Goal: Information Seeking & Learning: Compare options

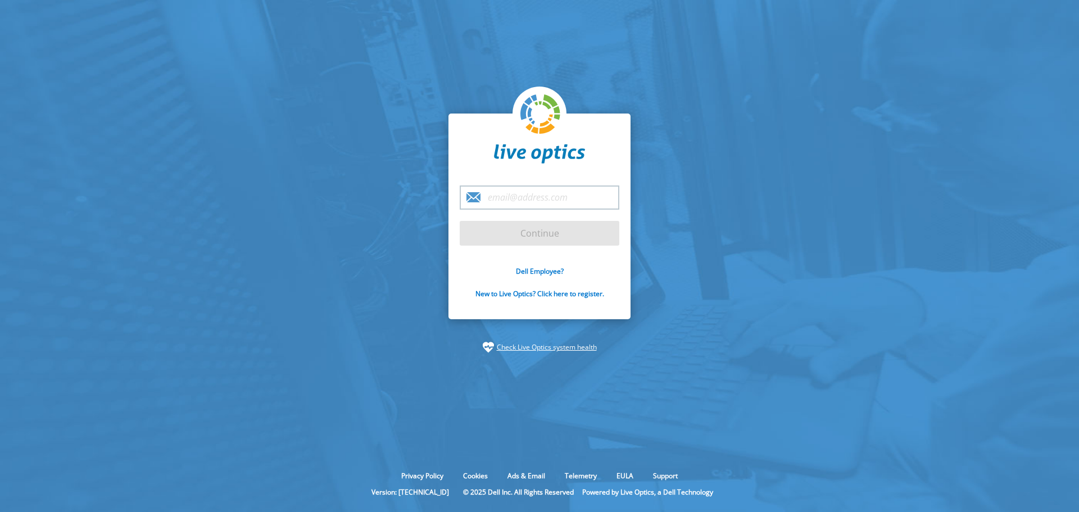
type input "[EMAIL_ADDRESS][DOMAIN_NAME]"
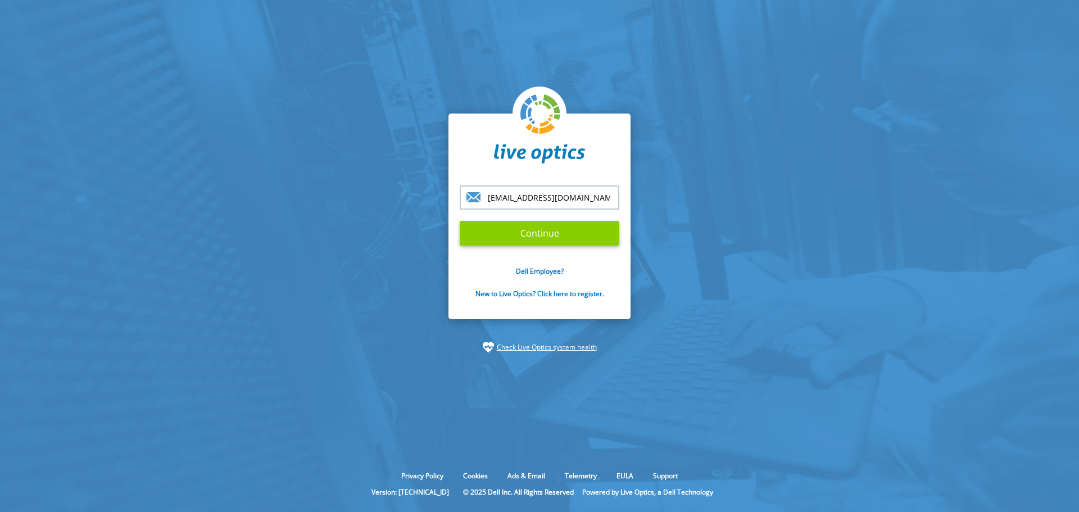
click at [535, 233] on input "Continue" at bounding box center [540, 233] width 160 height 25
click at [548, 236] on input "Continue" at bounding box center [540, 233] width 160 height 25
click at [539, 233] on input "Continue" at bounding box center [540, 233] width 160 height 25
click at [554, 235] on input "Continue" at bounding box center [540, 233] width 160 height 25
click at [822, 185] on section "n_niekamp@bmifcu.org Continue Dell Employee? New to Live Optics? Click here to …" at bounding box center [539, 233] width 1079 height 466
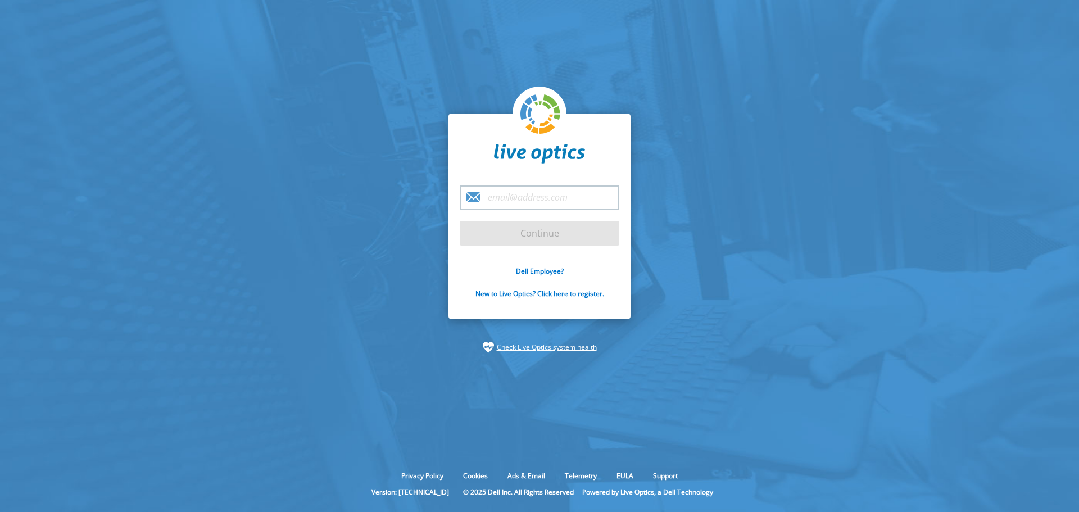
type input "[EMAIL_ADDRESS][DOMAIN_NAME]"
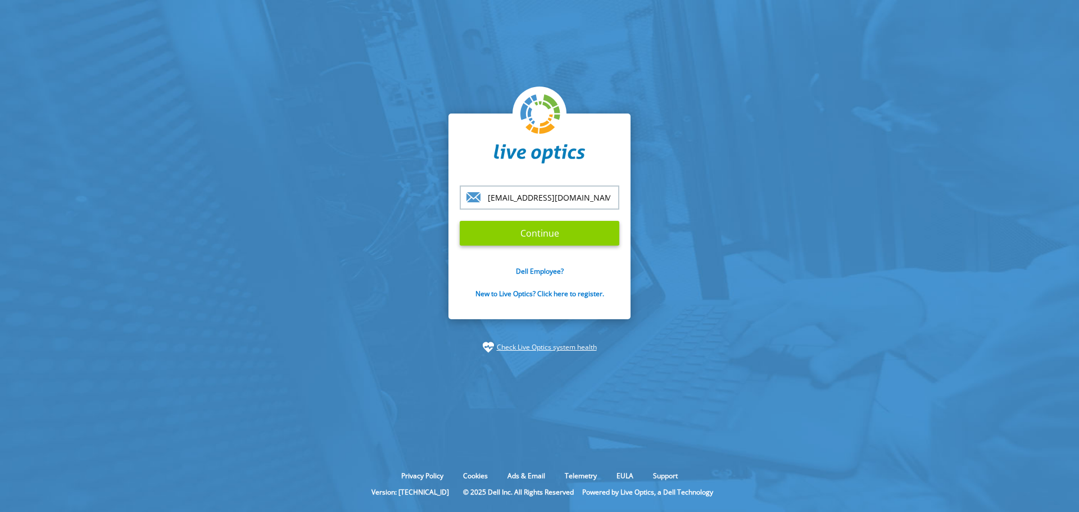
click at [553, 233] on input "Continue" at bounding box center [540, 233] width 160 height 25
click at [546, 235] on input "Continue" at bounding box center [540, 233] width 160 height 25
click at [588, 199] on input "[EMAIL_ADDRESS][DOMAIN_NAME]" at bounding box center [540, 197] width 160 height 24
click at [460, 221] on input "Continue" at bounding box center [540, 233] width 160 height 25
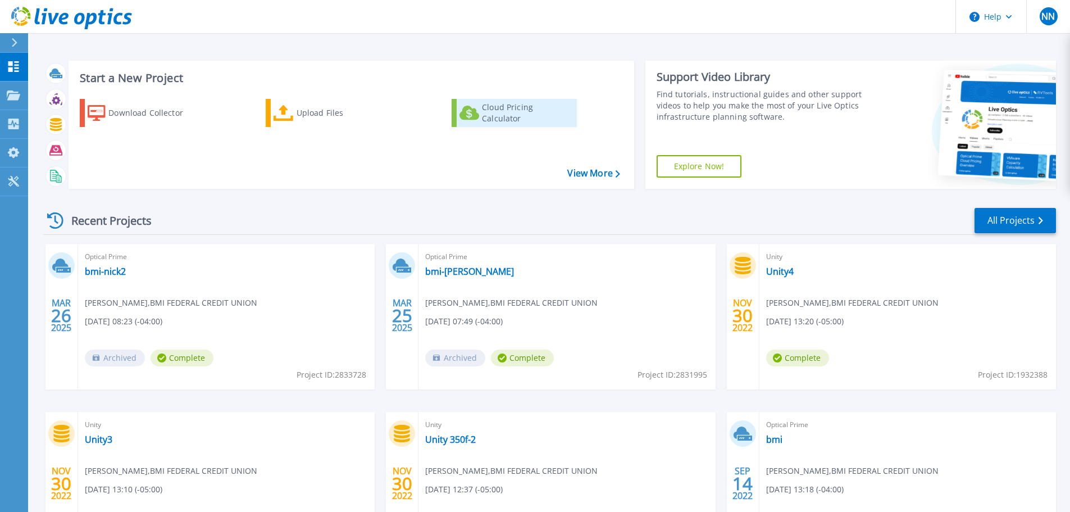
click at [497, 116] on div "Cloud Pricing Calculator" at bounding box center [527, 113] width 90 height 22
click at [99, 271] on link "bmi-nick2" at bounding box center [105, 271] width 41 height 11
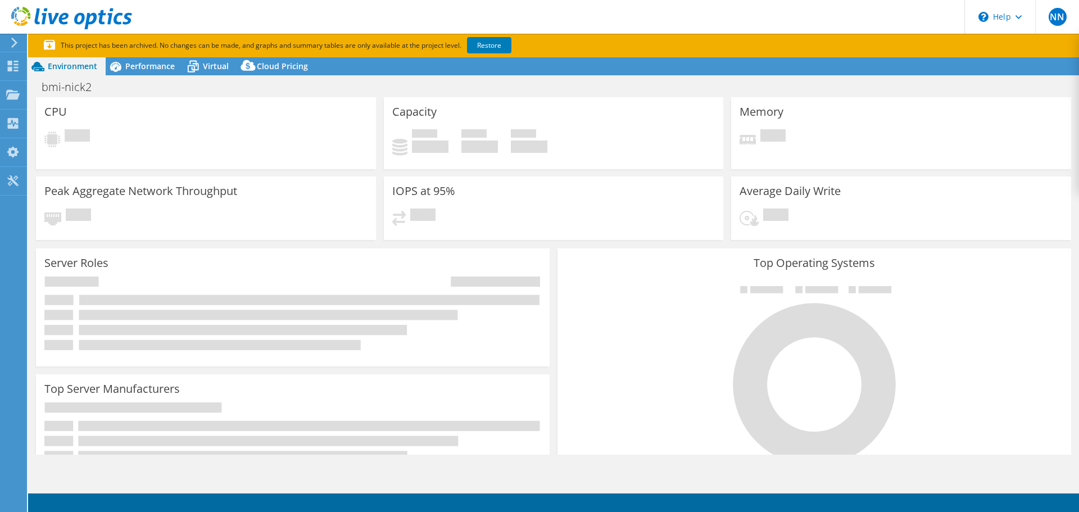
select select "USEast"
select select "USD"
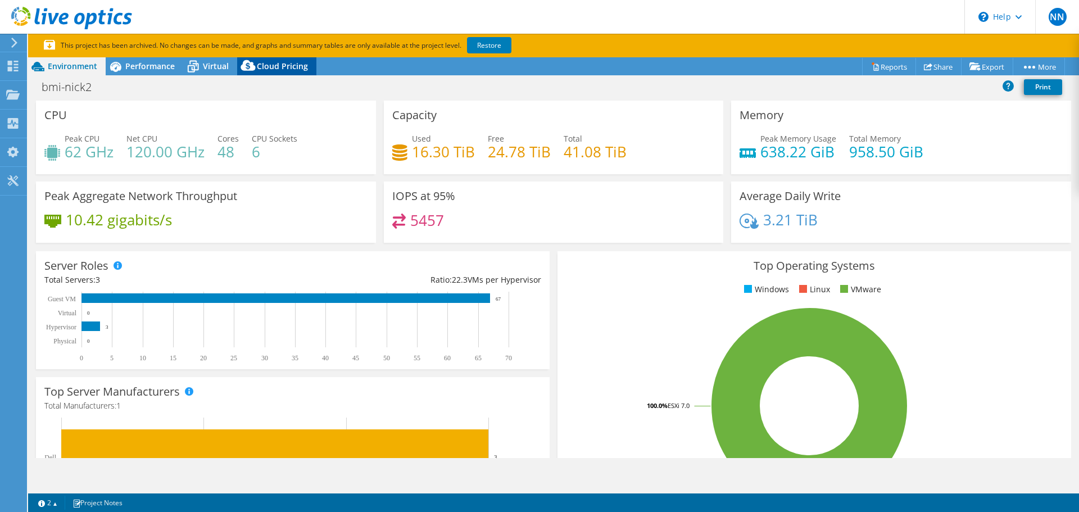
click at [278, 62] on span "Cloud Pricing" at bounding box center [282, 66] width 51 height 11
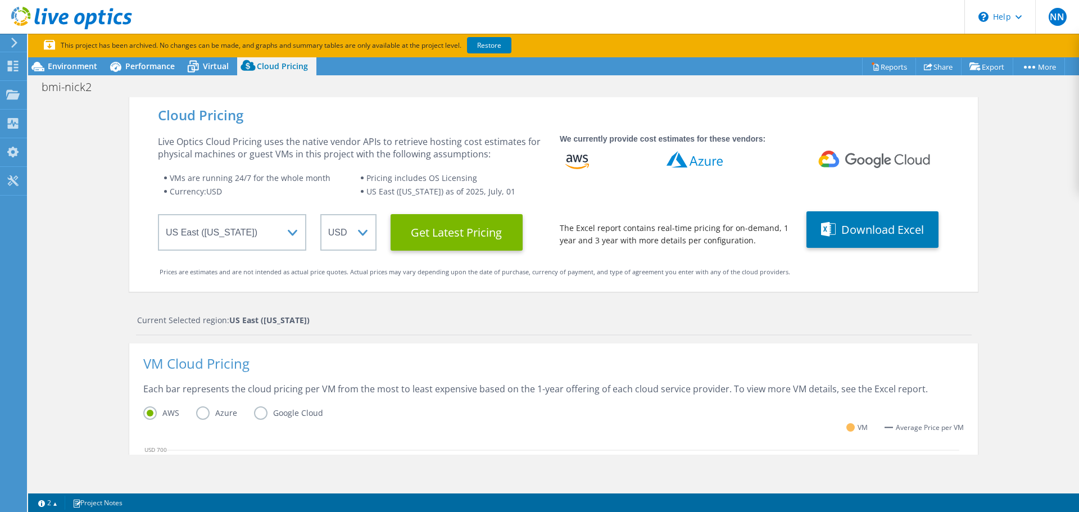
scroll to position [348, 0]
click at [859, 229] on button "Download Excel" at bounding box center [872, 229] width 132 height 37
click at [454, 228] on Latest "Get Latest Pricing" at bounding box center [456, 232] width 132 height 37
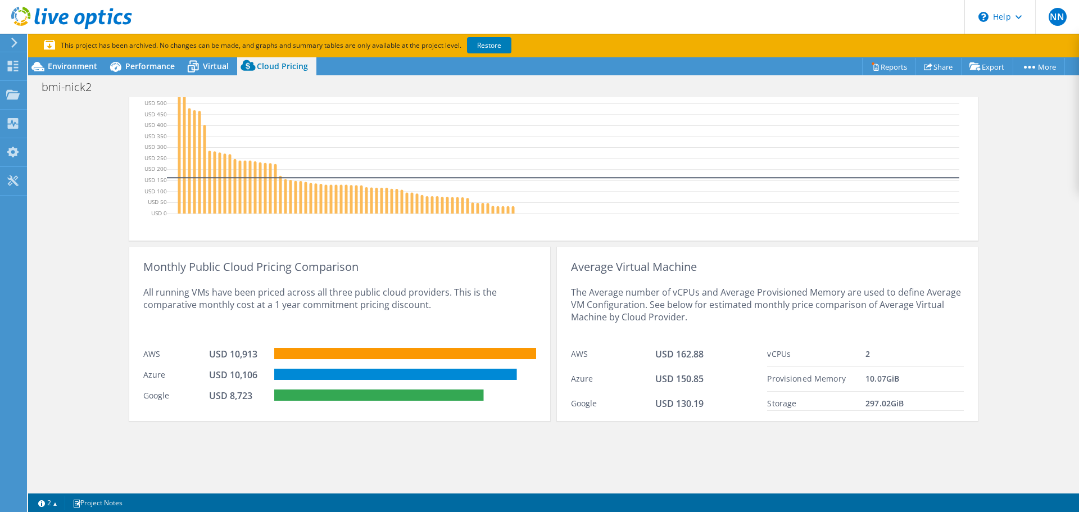
scroll to position [393, 0]
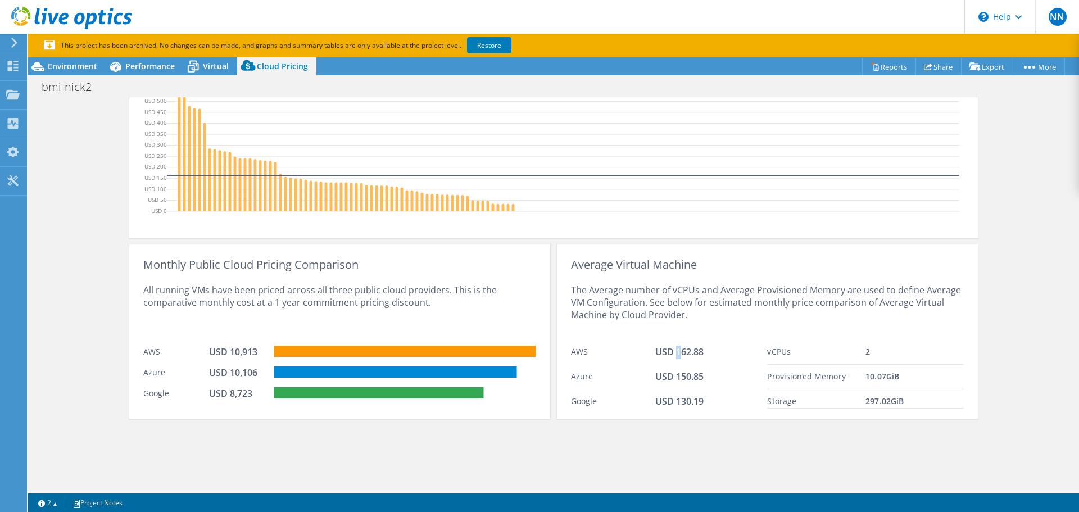
click at [678, 349] on span "USD 162.88" at bounding box center [679, 352] width 48 height 12
click at [634, 278] on div "The Average number of vCPUs and Average Provisioned Memory are used to define A…" at bounding box center [767, 305] width 393 height 69
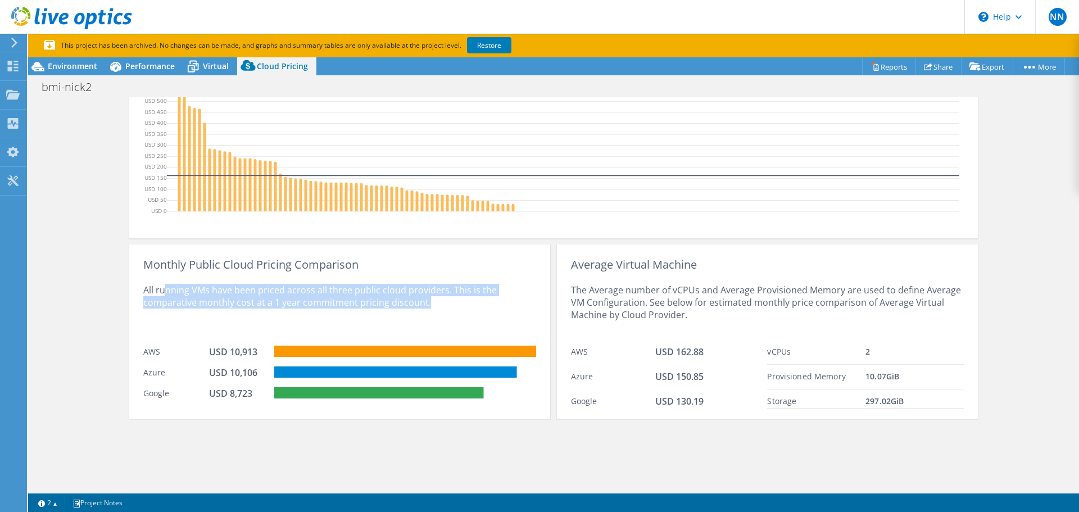
drag, startPoint x: 159, startPoint y: 291, endPoint x: 460, endPoint y: 304, distance: 301.4
click at [460, 304] on div "All running VMs have been priced across all three public cloud providers. This …" at bounding box center [339, 305] width 393 height 69
click at [462, 305] on div "All running VMs have been priced across all three public cloud providers. This …" at bounding box center [339, 305] width 393 height 69
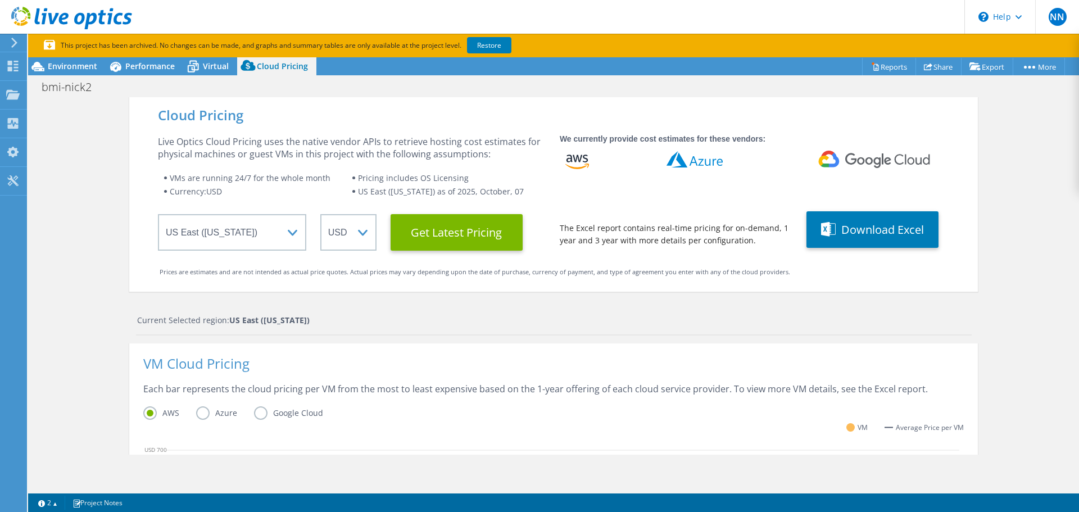
scroll to position [107, 0]
click at [874, 225] on button "Download Excel" at bounding box center [872, 229] width 132 height 37
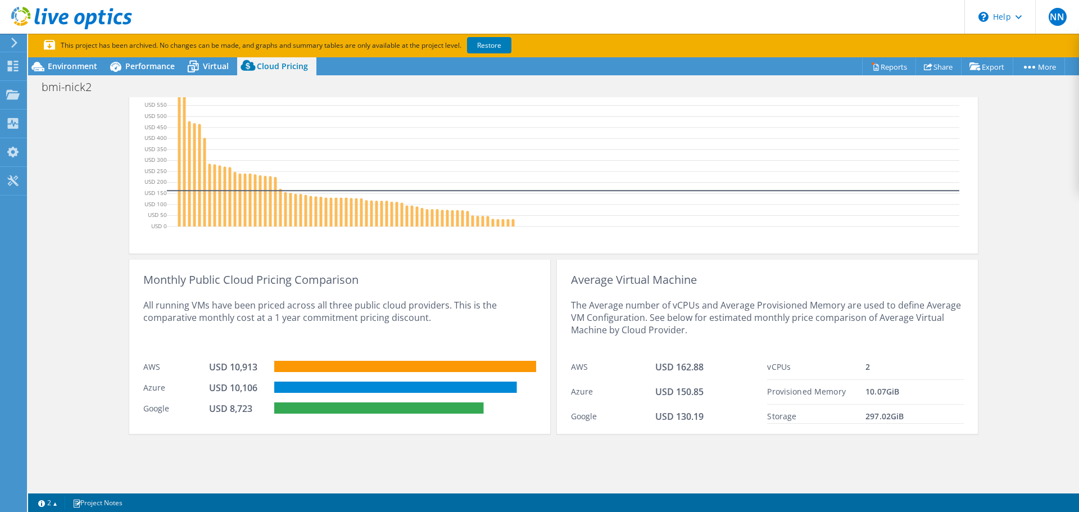
scroll to position [393, 0]
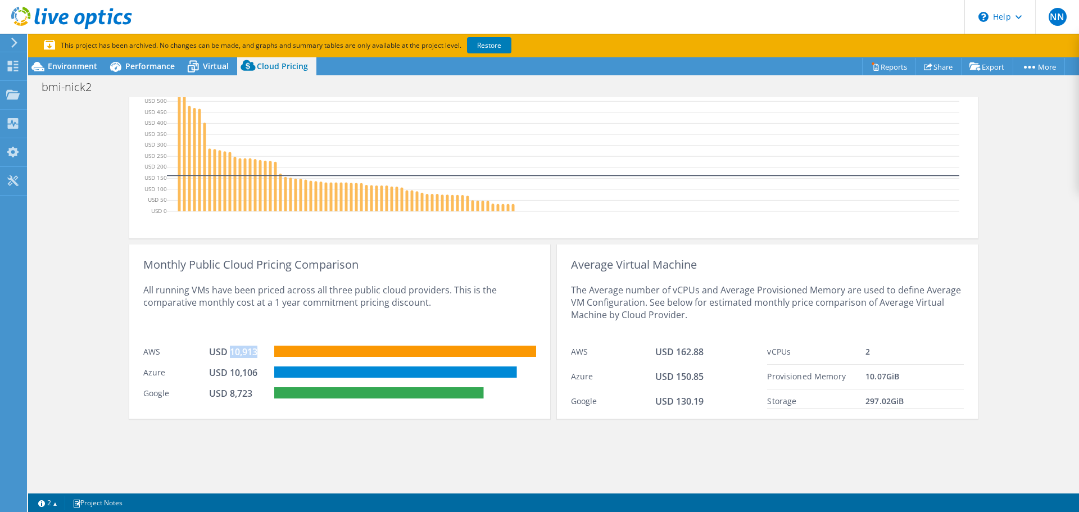
drag, startPoint x: 227, startPoint y: 352, endPoint x: 254, endPoint y: 353, distance: 27.0
click at [254, 353] on div "USD 10,913" at bounding box center [237, 352] width 56 height 12
click at [245, 402] on div "USD 8,723" at bounding box center [242, 394] width 66 height 15
drag, startPoint x: 252, startPoint y: 397, endPoint x: 131, endPoint y: 350, distance: 129.5
click at [131, 350] on div "Monthly Public Cloud Pricing Comparison All running VMs have been priced across…" at bounding box center [339, 331] width 421 height 174
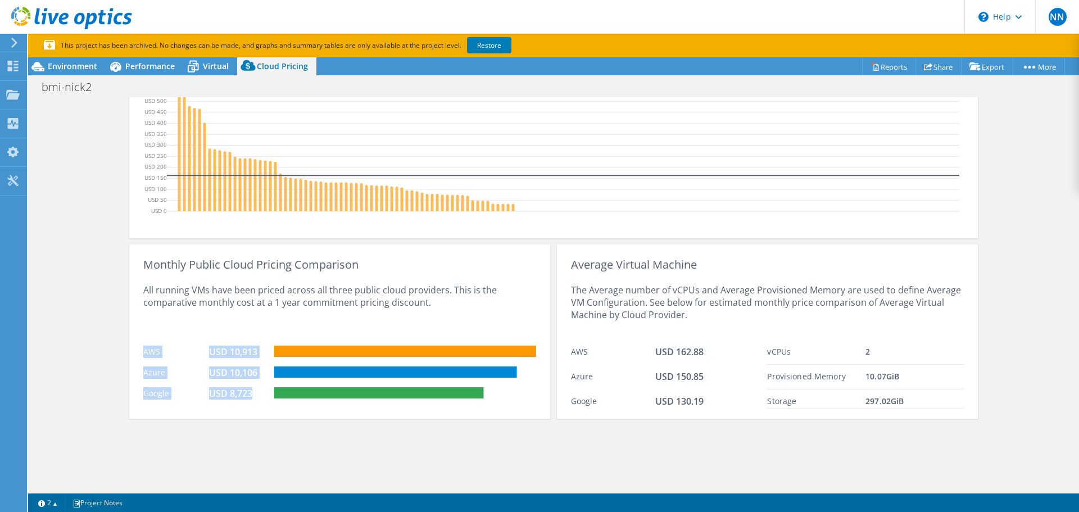
copy div "AWS USD 10,913 Azure USD 10,106 Google USD 8,723"
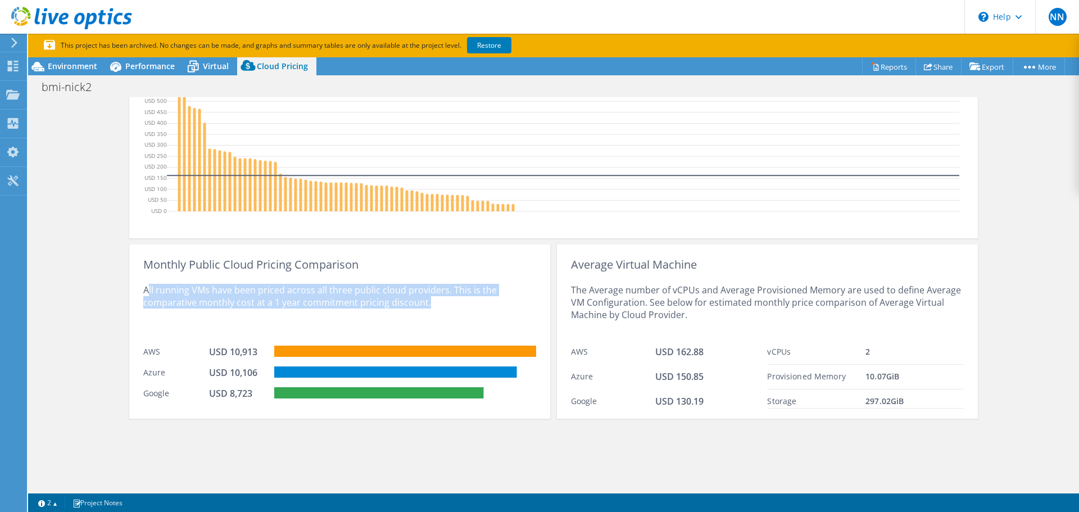
drag, startPoint x: 144, startPoint y: 291, endPoint x: 436, endPoint y: 307, distance: 292.6
click at [436, 307] on div "All running VMs have been priced across all three public cloud providers. This …" at bounding box center [339, 305] width 393 height 69
click at [439, 306] on div "All running VMs have been priced across all three public cloud providers. This …" at bounding box center [339, 305] width 393 height 69
drag, startPoint x: 399, startPoint y: 297, endPoint x: 172, endPoint y: 294, distance: 227.5
click at [169, 294] on div "All running VMs have been priced across all three public cloud providers. This …" at bounding box center [339, 305] width 393 height 69
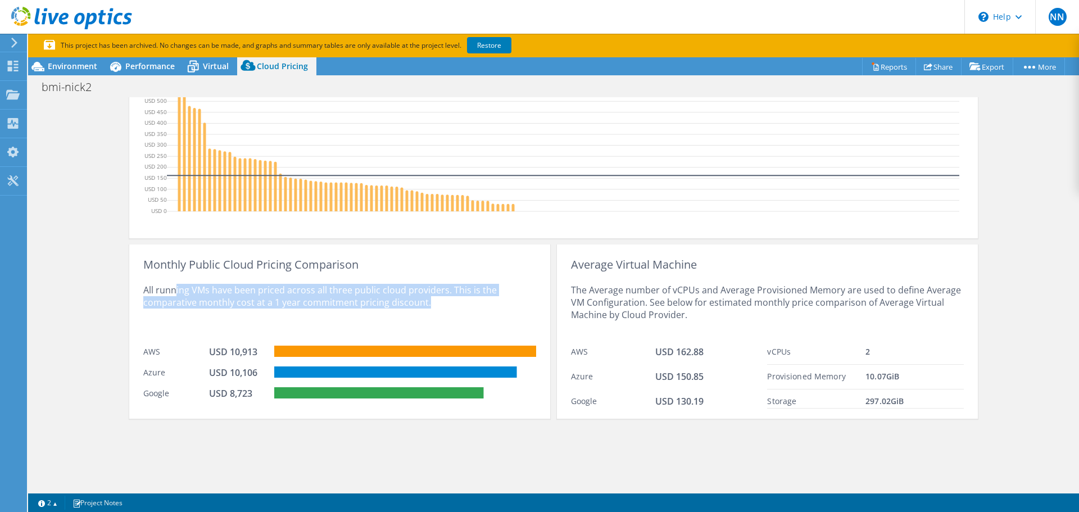
click at [210, 294] on div "All running VMs have been priced across all three public cloud providers. This …" at bounding box center [339, 305] width 393 height 69
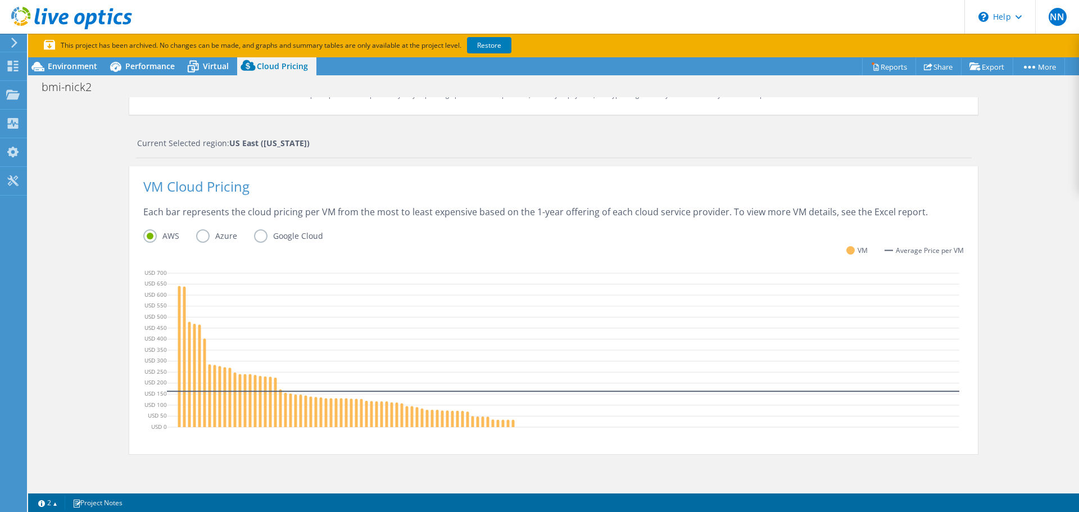
scroll to position [160, 0]
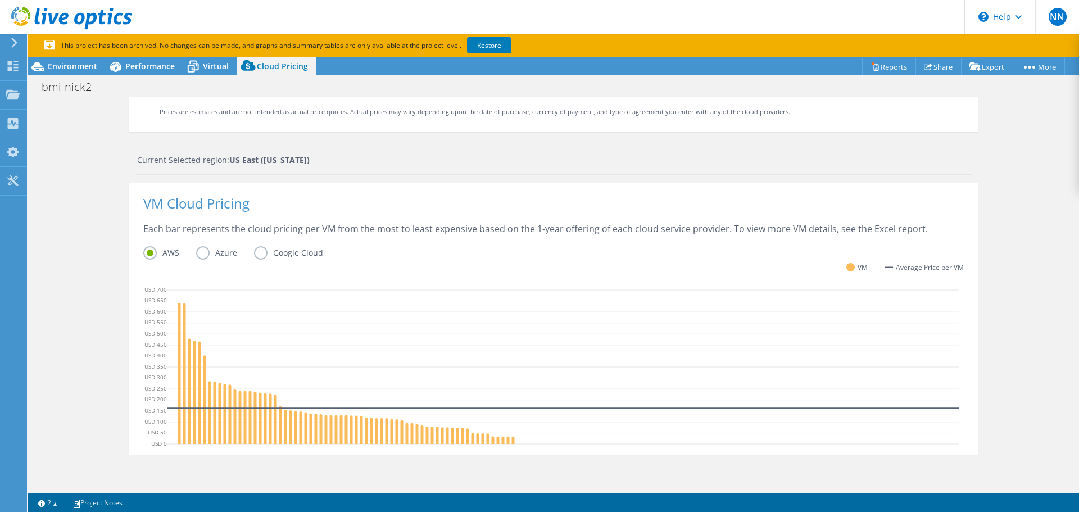
click at [254, 254] on label "Google Cloud" at bounding box center [297, 252] width 86 height 13
click at [0, 0] on input "Google Cloud" at bounding box center [0, 0] width 0 height 0
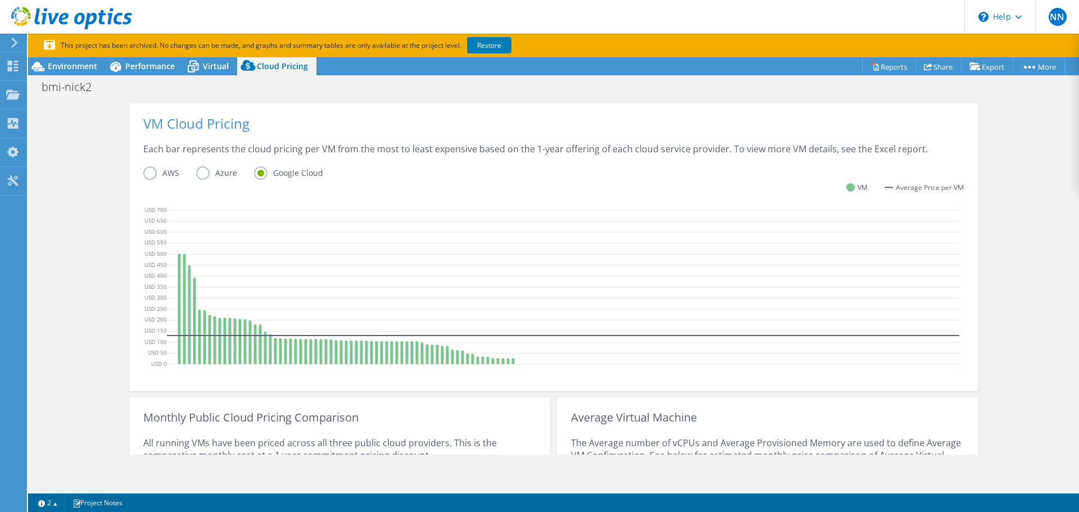
scroll to position [198, 0]
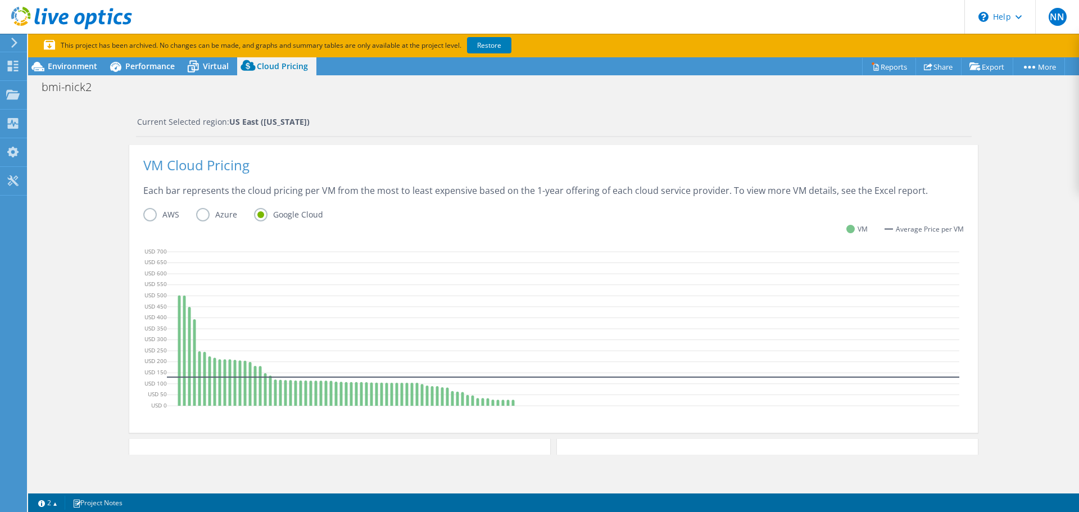
click at [196, 216] on label "Azure" at bounding box center [225, 214] width 58 height 13
click at [0, 0] on input "Azure" at bounding box center [0, 0] width 0 height 0
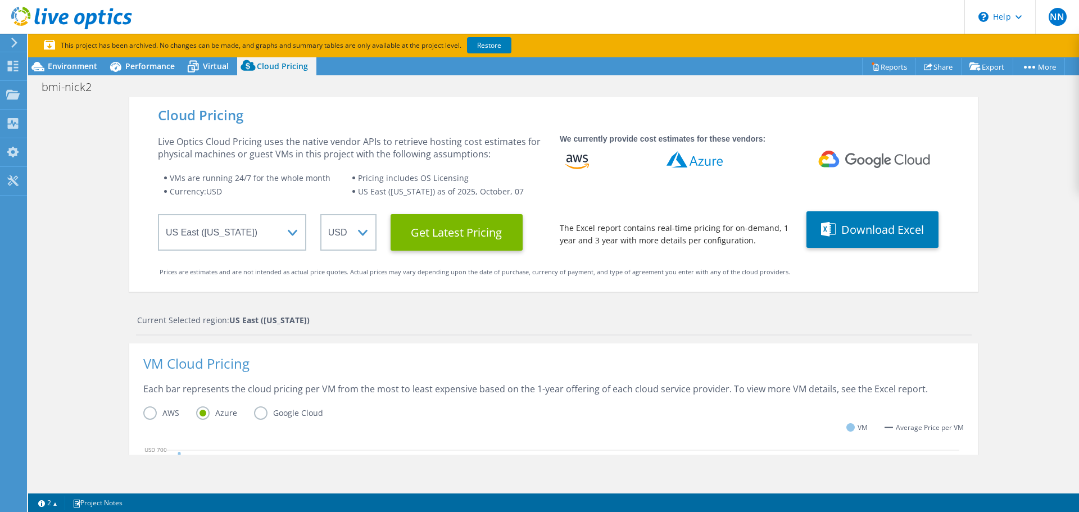
scroll to position [331, 0]
drag, startPoint x: 530, startPoint y: 268, endPoint x: 785, endPoint y: 275, distance: 255.7
click at [785, 275] on div "Prices are estimates and are not intended as actual price quotes. Actual prices…" at bounding box center [554, 272] width 788 height 12
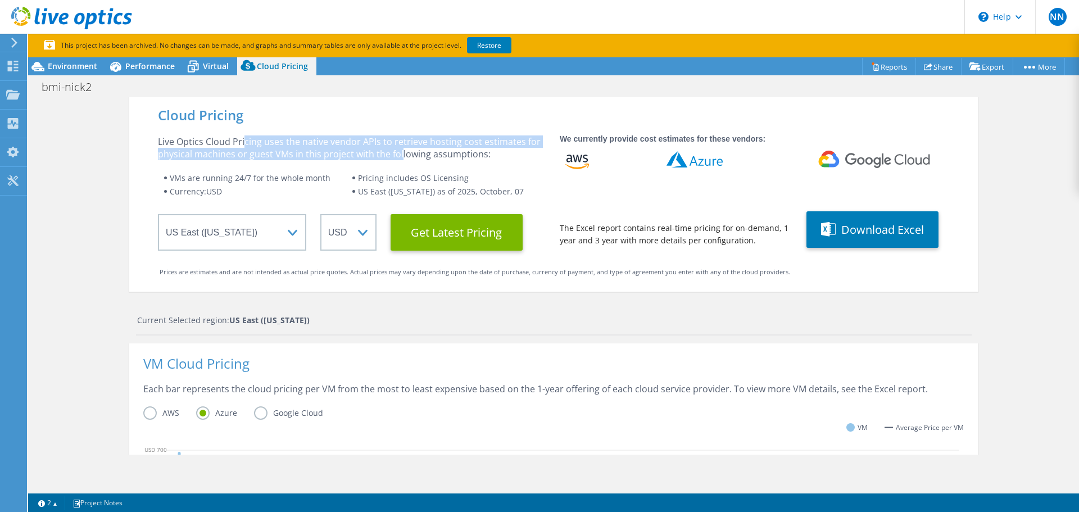
drag, startPoint x: 240, startPoint y: 138, endPoint x: 394, endPoint y: 153, distance: 154.7
click at [394, 153] on div "Live Optics Cloud Pricing uses the native vendor APIs to retrieve hosting cost …" at bounding box center [352, 147] width 388 height 25
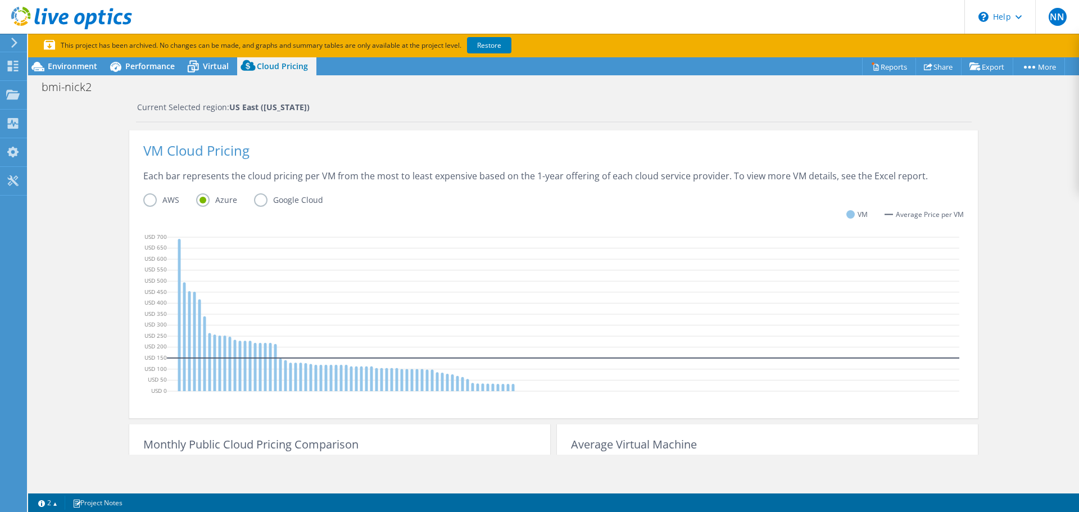
scroll to position [0, 0]
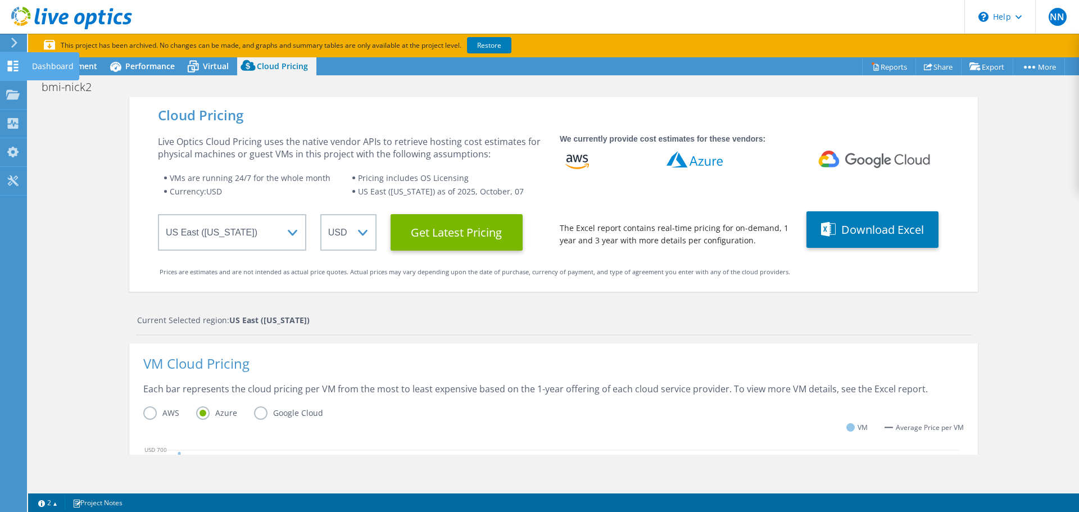
click at [61, 67] on div "Dashboard" at bounding box center [52, 66] width 53 height 28
